Goal: Task Accomplishment & Management: Manage account settings

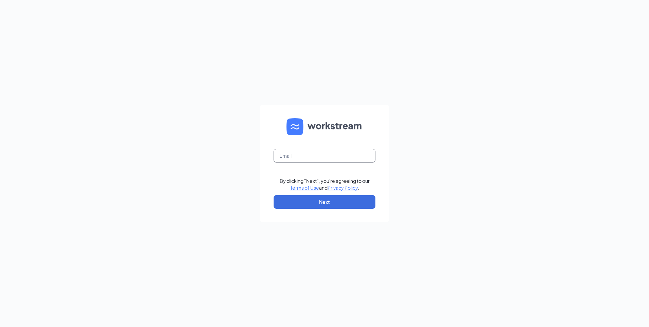
click at [288, 156] on input "text" at bounding box center [325, 156] width 102 height 14
type input "cdockery@acwcorp.com"
click at [304, 200] on button "Next" at bounding box center [325, 202] width 102 height 14
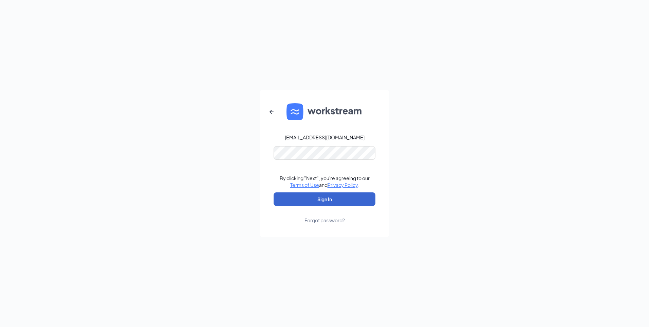
click at [368, 203] on button "Sign In" at bounding box center [325, 199] width 102 height 14
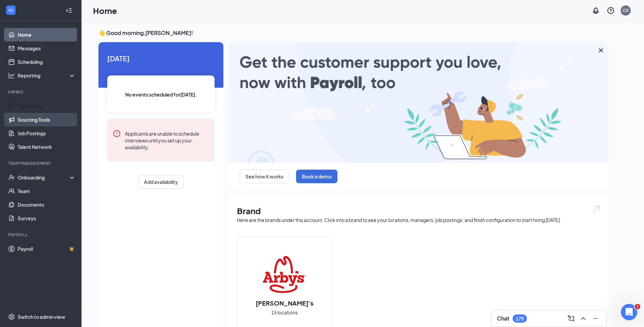
drag, startPoint x: 32, startPoint y: 107, endPoint x: 53, endPoint y: 114, distance: 21.9
click at [32, 107] on link "Applicants" at bounding box center [47, 106] width 58 height 14
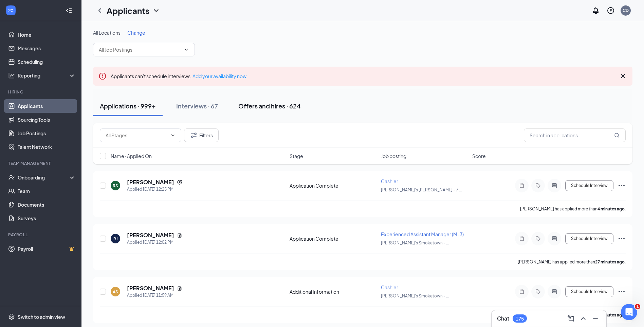
click at [253, 105] on div "Offers and hires · 624" at bounding box center [269, 105] width 62 height 8
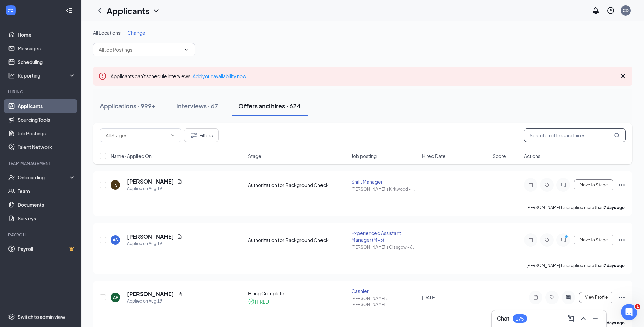
click at [535, 134] on input "text" at bounding box center [575, 135] width 102 height 14
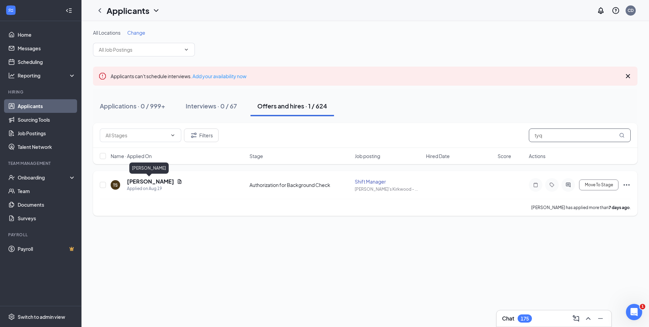
type input "tyq"
drag, startPoint x: 156, startPoint y: 181, endPoint x: 177, endPoint y: 183, distance: 20.5
click at [158, 182] on h5 "[PERSON_NAME]" at bounding box center [150, 181] width 47 height 7
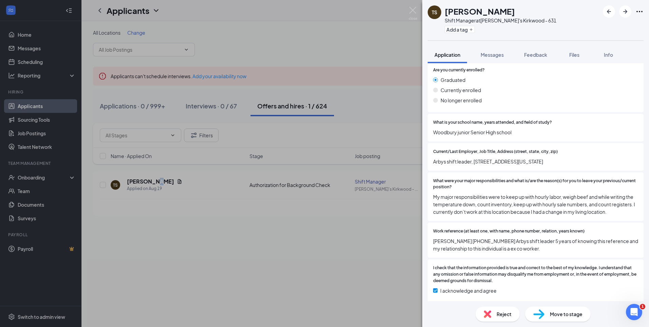
scroll to position [666, 0]
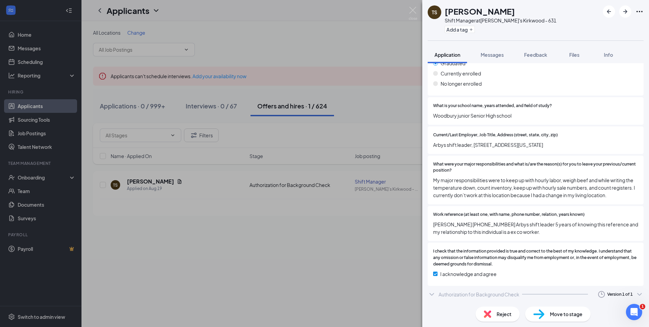
click at [431, 295] on icon "ChevronDown" at bounding box center [432, 294] width 8 height 8
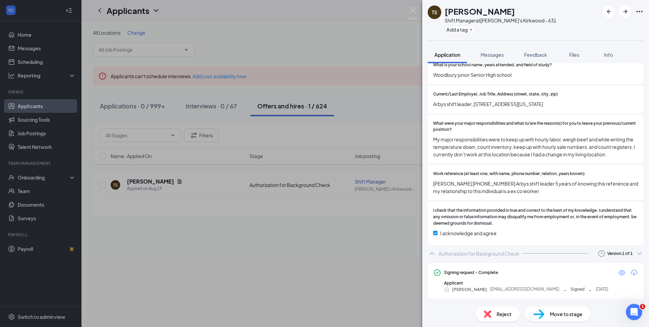
scroll to position [707, 0]
click at [630, 273] on icon "Download" at bounding box center [634, 272] width 8 height 8
click at [411, 7] on img at bounding box center [413, 13] width 8 height 13
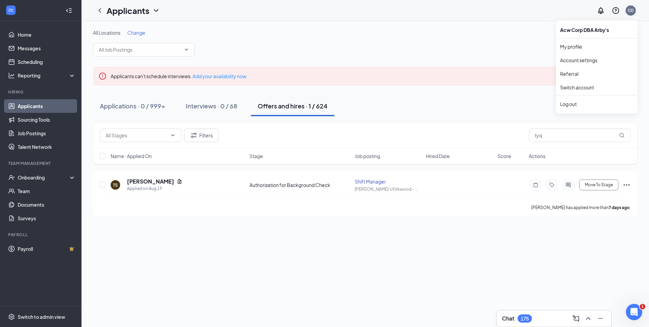
click at [630, 13] on div "CD" at bounding box center [631, 10] width 6 height 6
click at [568, 104] on div "Log out" at bounding box center [596, 103] width 73 height 7
